Goal: Task Accomplishment & Management: Manage account settings

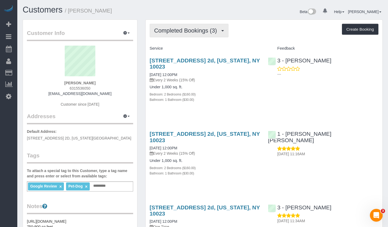
click at [206, 24] on button "Completed Bookings (3)" at bounding box center [189, 31] width 79 height 14
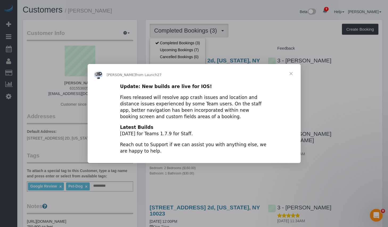
click at [291, 75] on span "Close" at bounding box center [290, 73] width 19 height 19
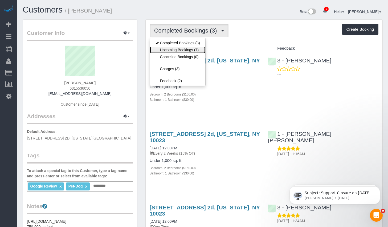
click at [179, 50] on link "Upcoming Bookings (7)" at bounding box center [177, 49] width 55 height 7
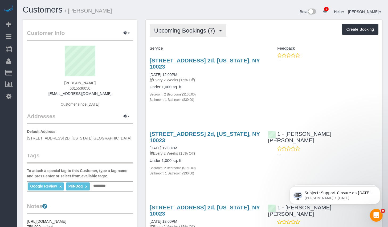
click at [191, 30] on span "Upcoming Bookings (7)" at bounding box center [186, 30] width 64 height 7
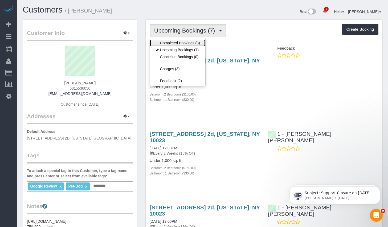
click at [183, 42] on link "Completed Bookings (3)" at bounding box center [177, 42] width 55 height 7
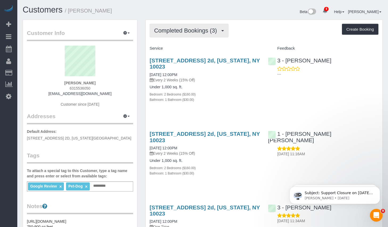
click at [204, 27] on span "Completed Bookings (3)" at bounding box center [187, 30] width 66 height 7
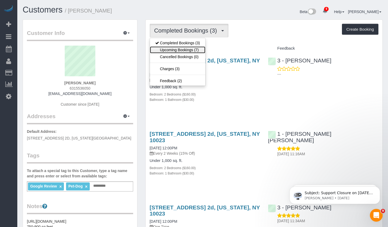
click at [182, 49] on link "Upcoming Bookings (7)" at bounding box center [177, 49] width 55 height 7
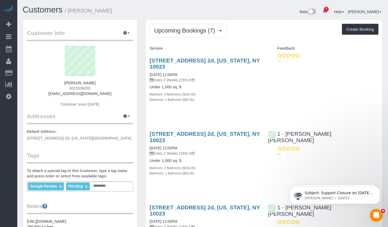
drag, startPoint x: 72, startPoint y: 11, endPoint x: 118, endPoint y: 11, distance: 46.6
click at [118, 11] on h1 "Customers / Anthony Ferrara" at bounding box center [111, 9] width 176 height 9
copy small "Anthony Ferrara"
click at [185, 33] on span "Upcoming Bookings (7)" at bounding box center [186, 30] width 64 height 7
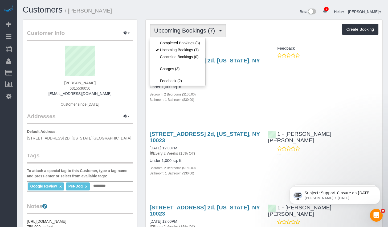
click at [243, 80] on p "Every 2 Weeks (15% Off)" at bounding box center [205, 79] width 111 height 5
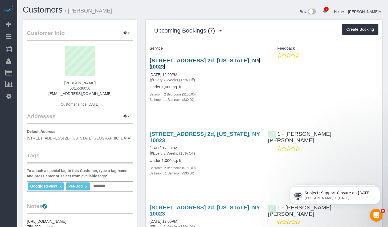
click at [225, 58] on link "251 West 71st Street, Apt. 2d, New York, NY 10023" at bounding box center [205, 63] width 110 height 12
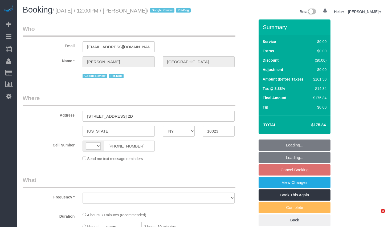
select select "NY"
select select "object:452"
select select "number:57"
select select "number:75"
select select "number:13"
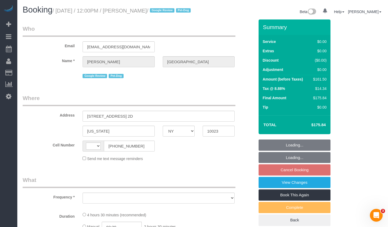
select select "number:5"
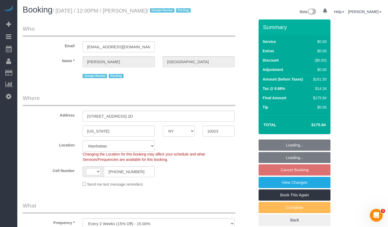
select select "object:607"
select select "string:[GEOGRAPHIC_DATA]"
select select "2"
select select "spot5"
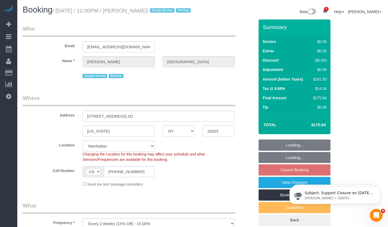
select select "string:stripe-pm_1RiLeT4VGloSiKo7HeIsBs5v"
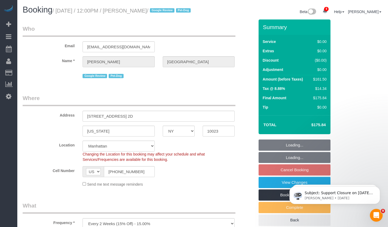
select select "2"
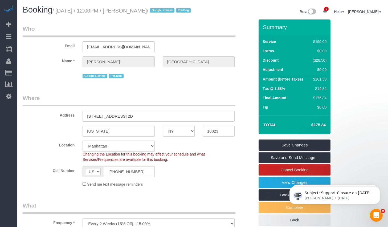
drag, startPoint x: 60, startPoint y: 9, endPoint x: 178, endPoint y: 11, distance: 118.0
click at [178, 11] on small "/ [DATE] / 12:00PM / [PERSON_NAME] / Google Review Pet-Dog" at bounding box center [122, 11] width 140 height 6
copy small "[DATE] / 12:00PM / [PERSON_NAME]"
click at [273, 188] on link "View Changes" at bounding box center [295, 182] width 72 height 11
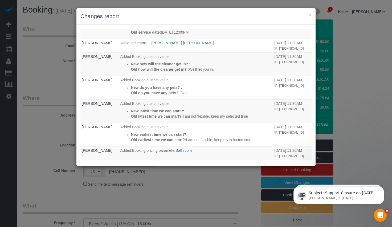
scroll to position [170, 0]
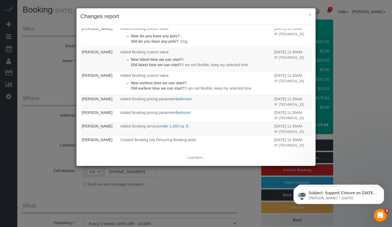
click at [195, 158] on div "Load More..." at bounding box center [195, 157] width 231 height 8
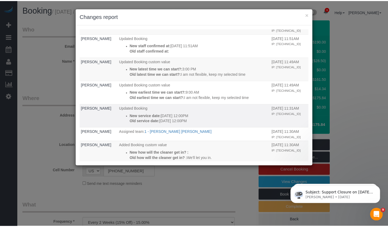
scroll to position [0, 0]
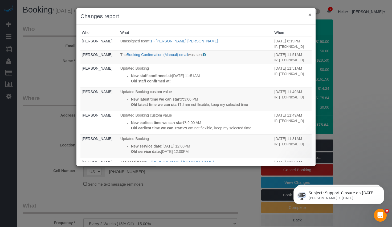
click at [309, 13] on button "×" at bounding box center [309, 15] width 3 height 6
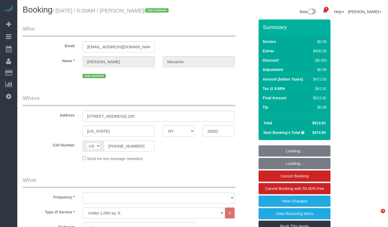
select select "NY"
select select "object:1377"
select select "2"
select select "spot1"
select select "number:56"
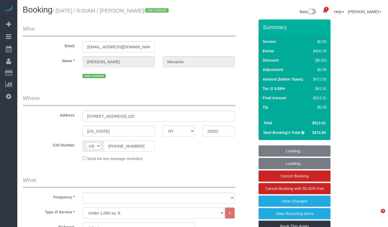
select select "number:70"
select select "number:15"
select select "number:5"
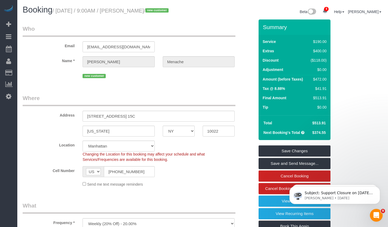
drag, startPoint x: 81, startPoint y: 11, endPoint x: 65, endPoint y: 13, distance: 16.1
click at [80, 11] on small "/ September 01, 2025 / 9:00AM / Daniele Menache / new customer" at bounding box center [111, 11] width 118 height 6
drag, startPoint x: 60, startPoint y: 10, endPoint x: 179, endPoint y: 13, distance: 118.8
click at [170, 13] on small "/ September 01, 2025 / 9:00AM / Daniele Menache / new customer" at bounding box center [111, 11] width 118 height 6
copy small "September 01, 2025 / 9:00AM / Daniele Menache"
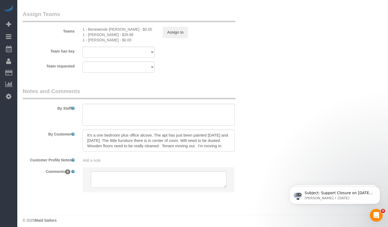
scroll to position [726, 0]
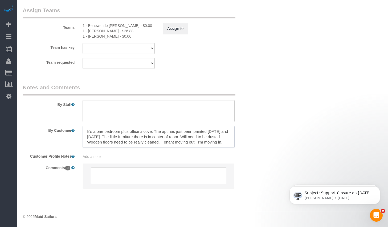
click at [150, 137] on textarea at bounding box center [159, 137] width 152 height 22
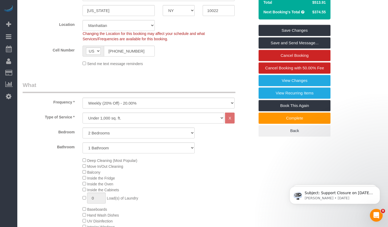
scroll to position [0, 0]
